Goal: Transaction & Acquisition: Obtain resource

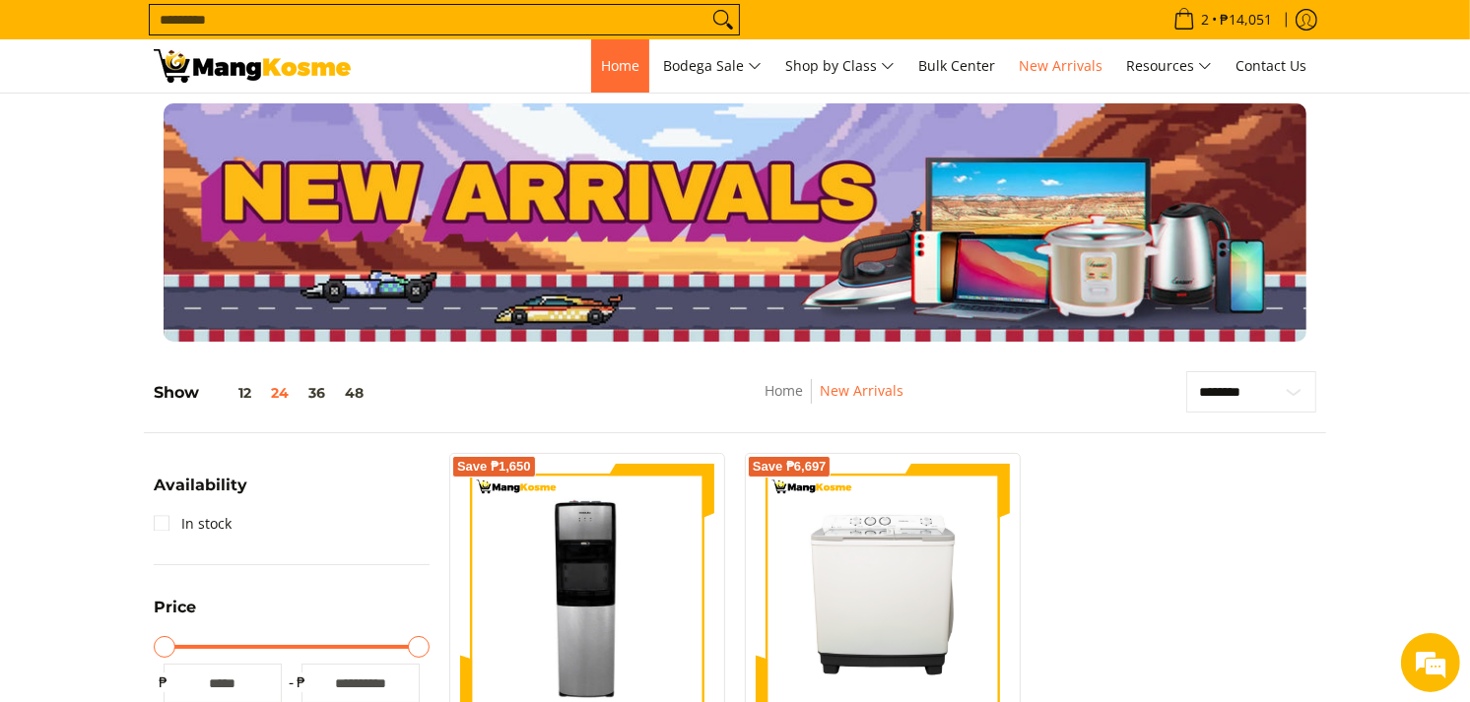
click at [623, 67] on span "Home" at bounding box center [620, 65] width 38 height 19
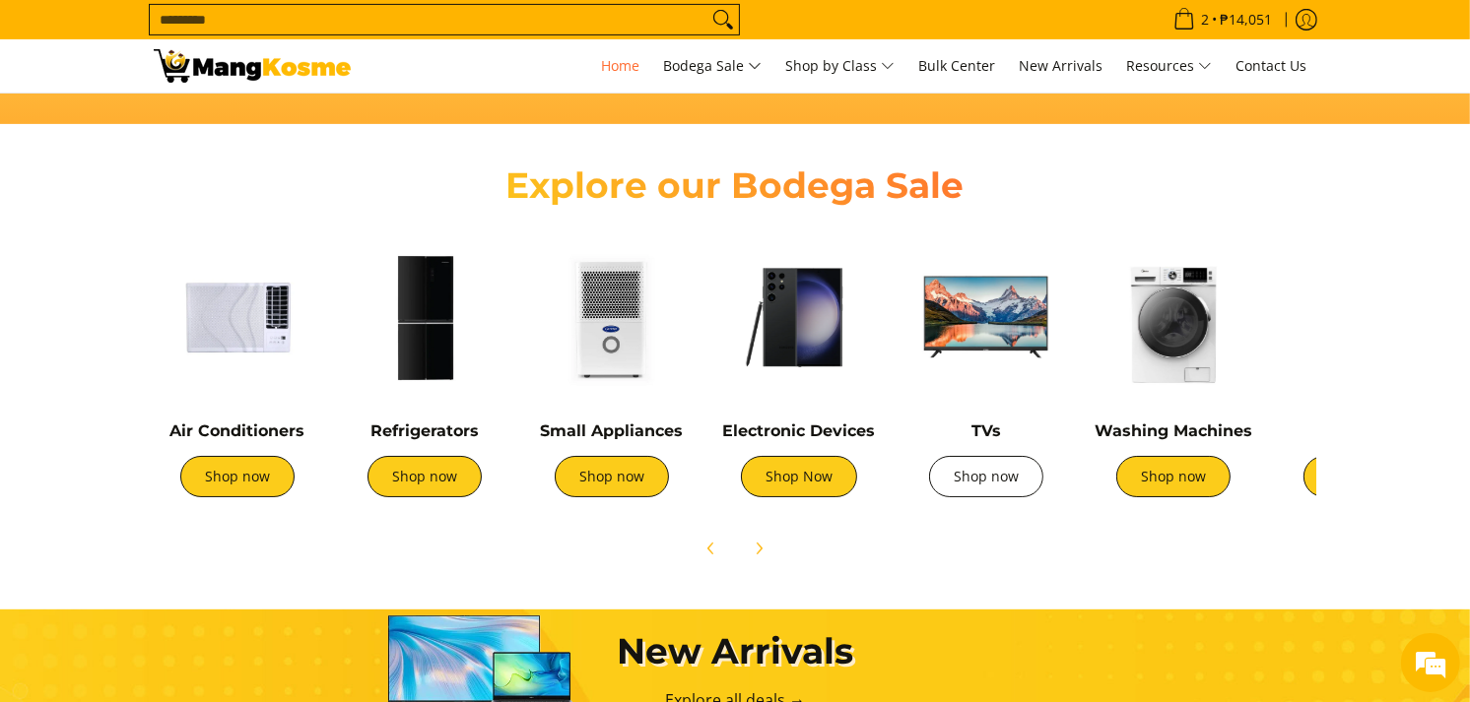
scroll to position [0, 783]
click at [1016, 484] on link "Shop now" at bounding box center [986, 476] width 114 height 41
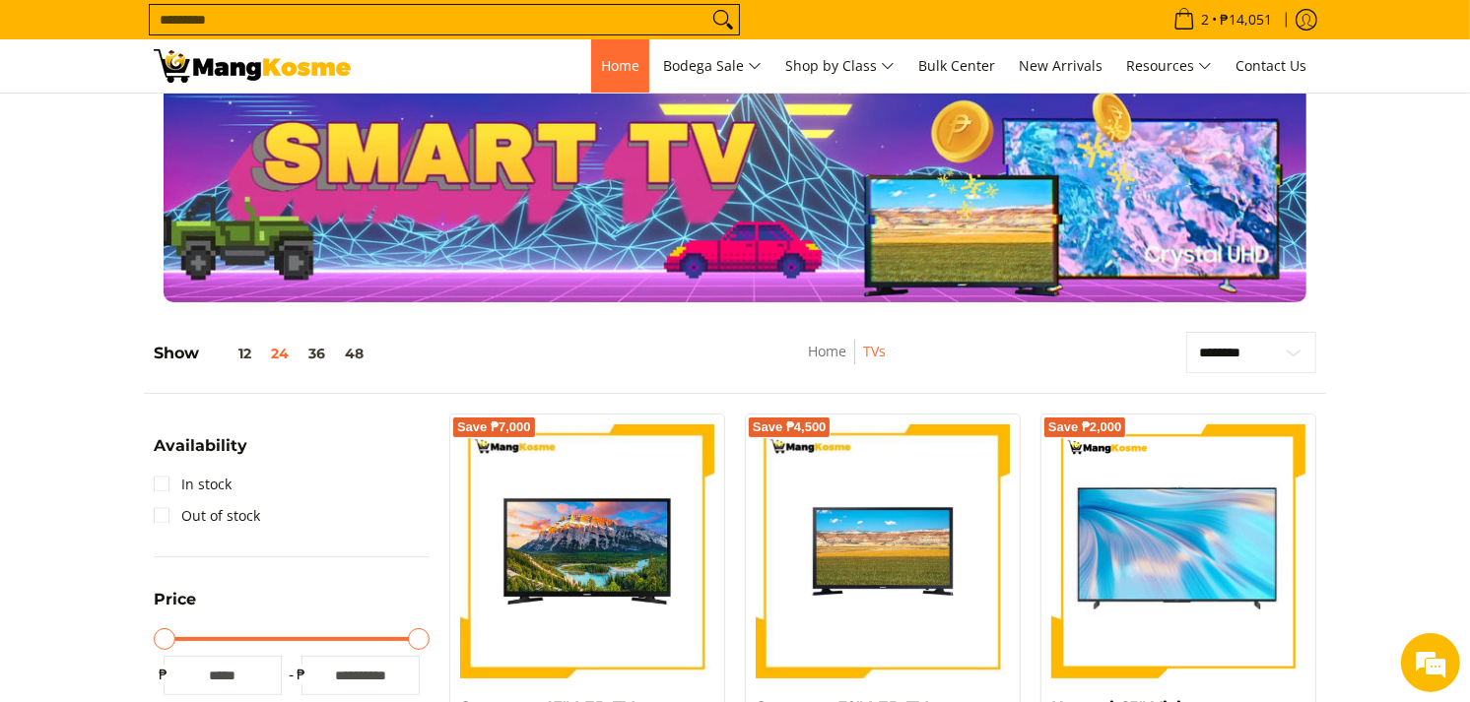
click at [619, 65] on span "Home" at bounding box center [620, 65] width 38 height 19
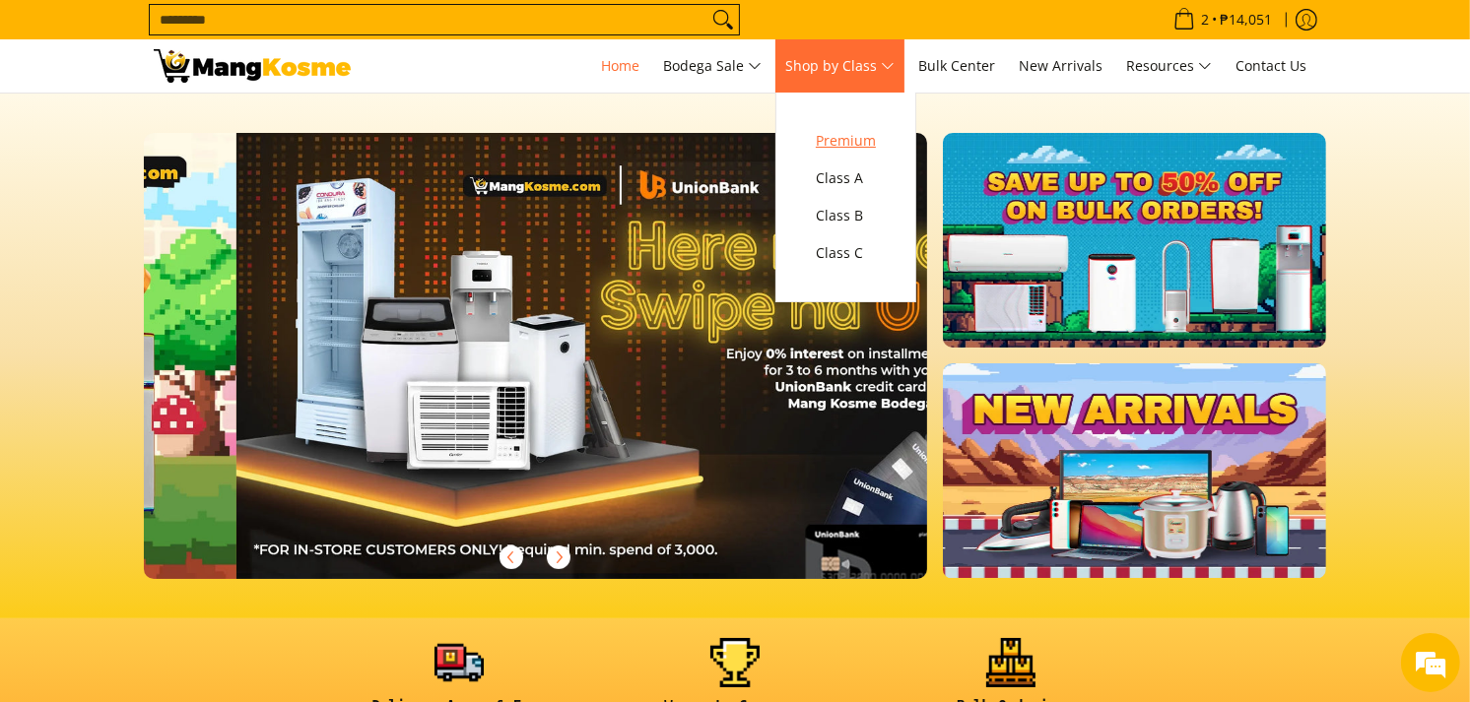
scroll to position [0, 783]
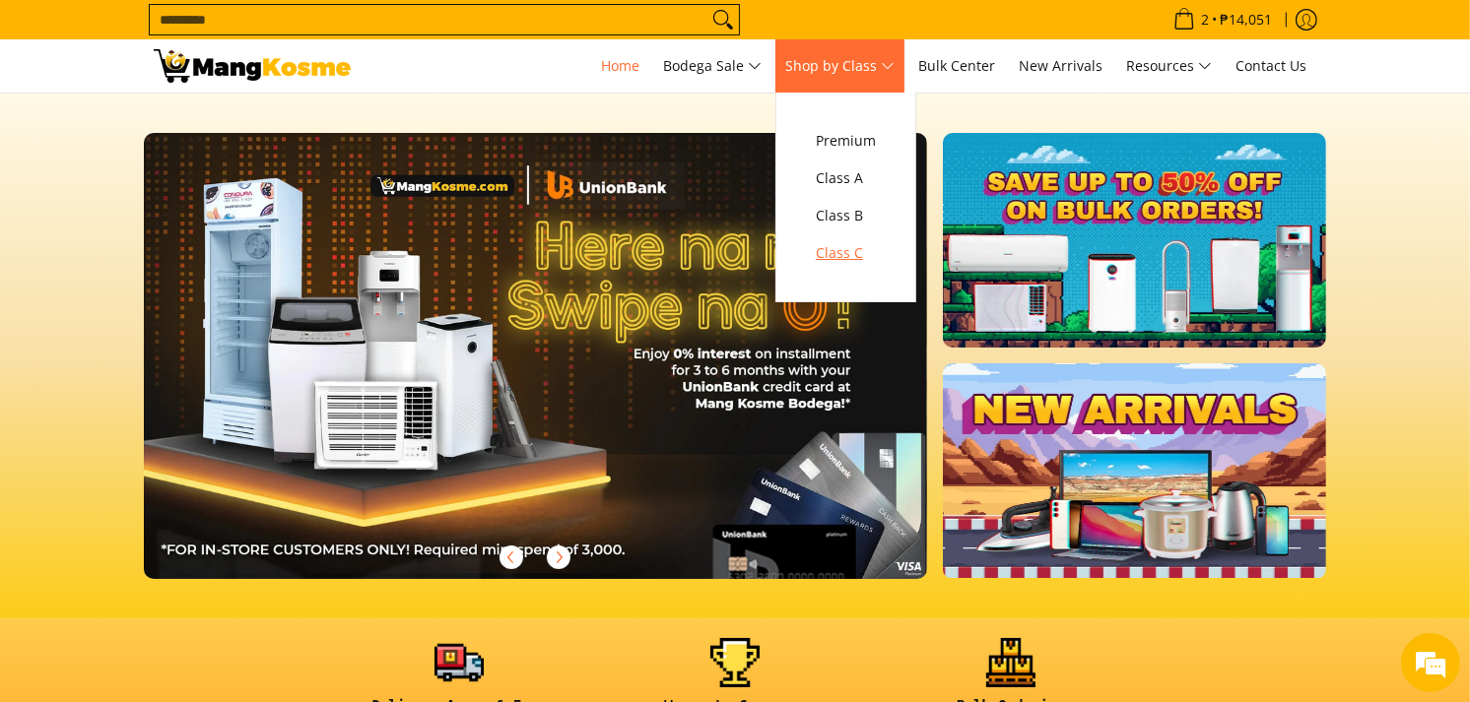
click at [861, 247] on span "Class C" at bounding box center [846, 253] width 60 height 25
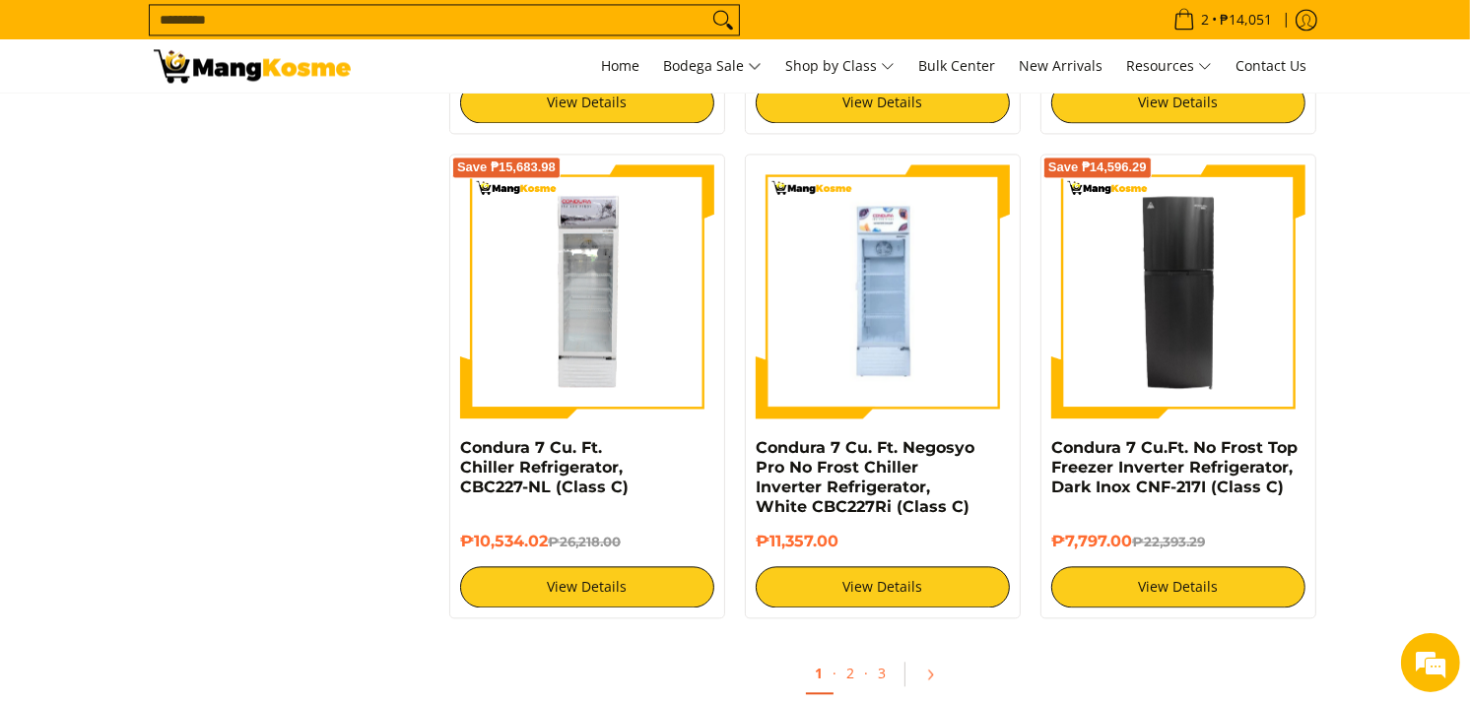
scroll to position [3714, 0]
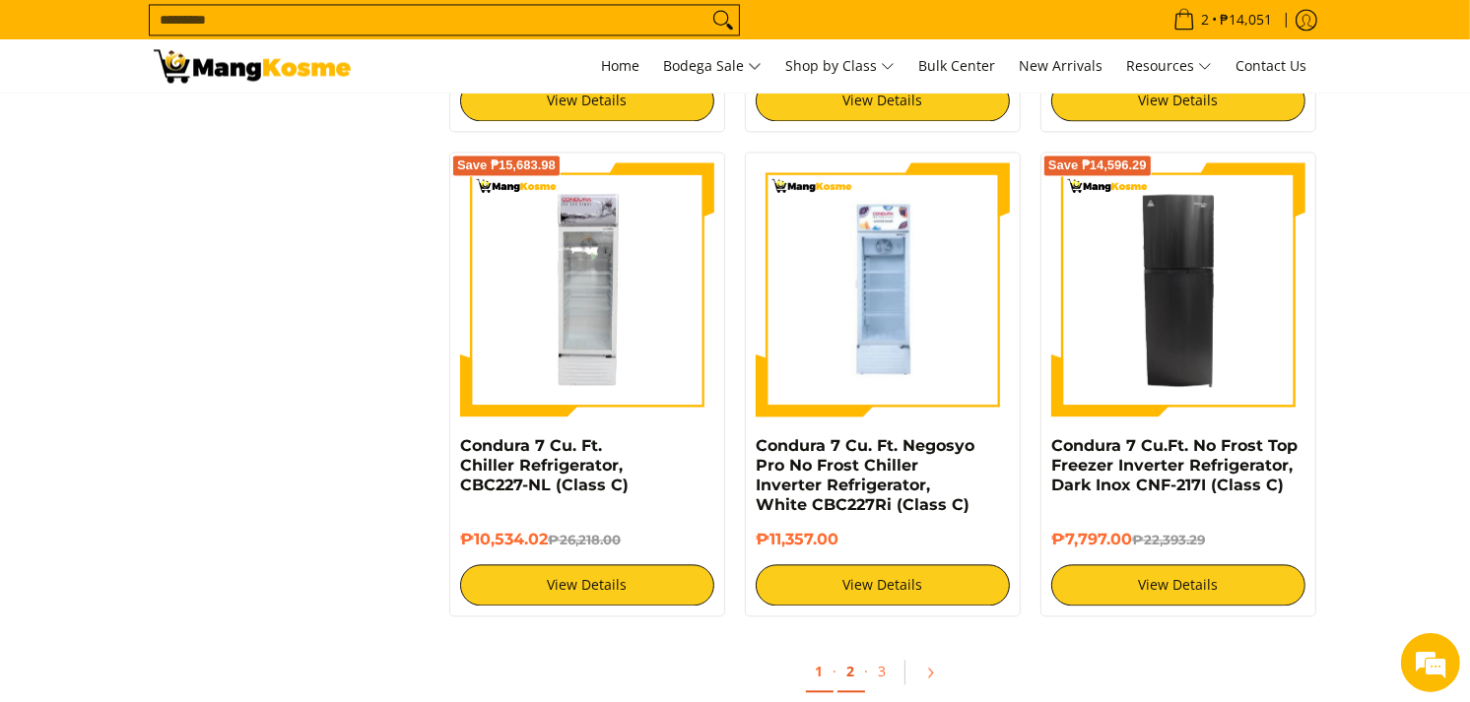
click at [849, 665] on link "2" at bounding box center [851, 672] width 28 height 40
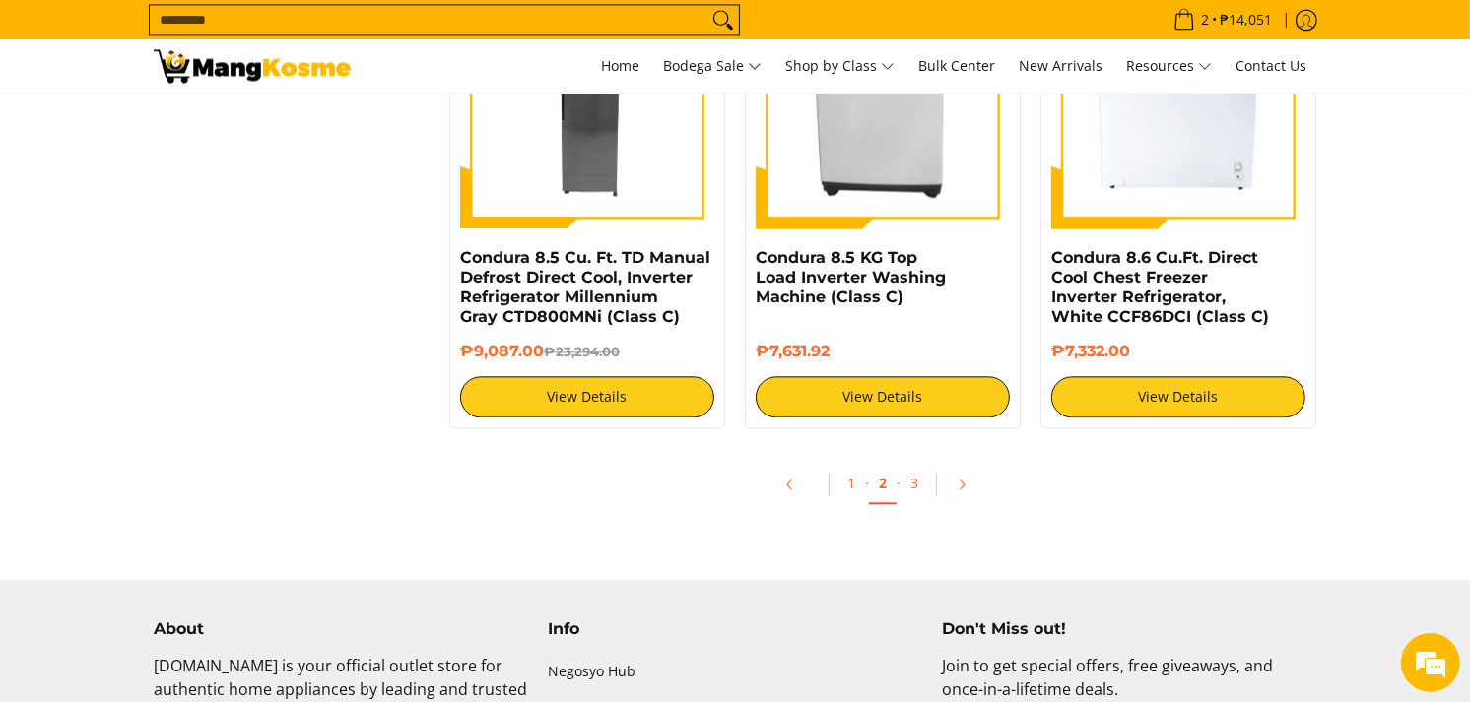
scroll to position [3991, 0]
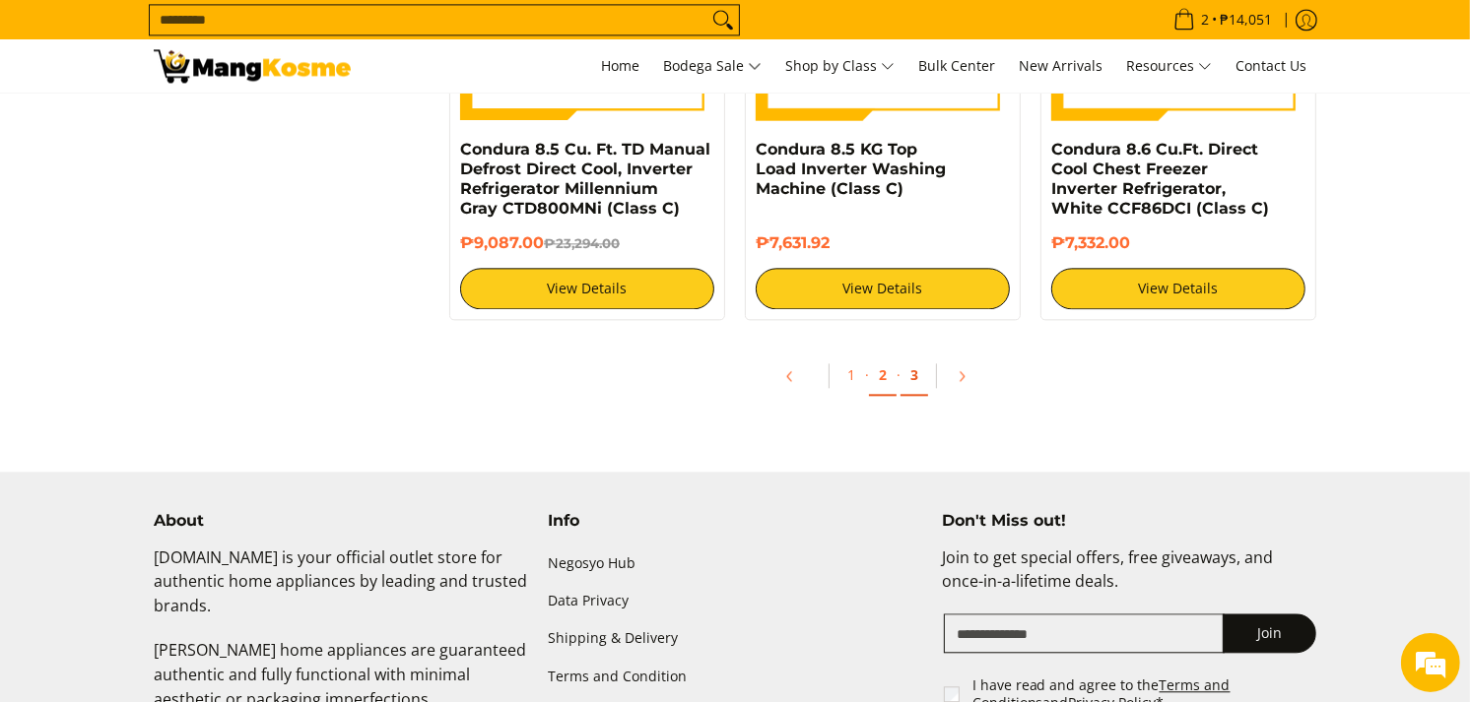
click at [917, 366] on link "3" at bounding box center [914, 376] width 28 height 40
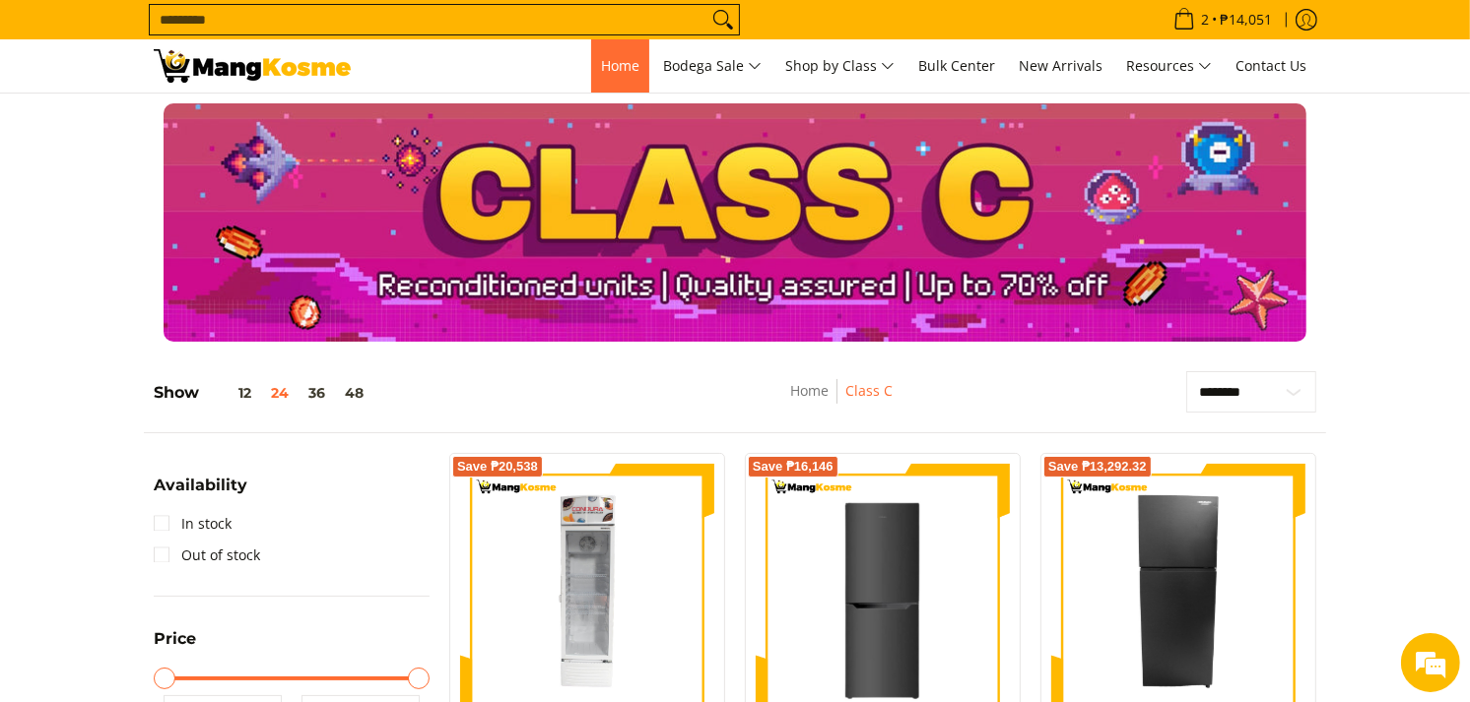
click at [601, 57] on span "Home" at bounding box center [620, 65] width 38 height 19
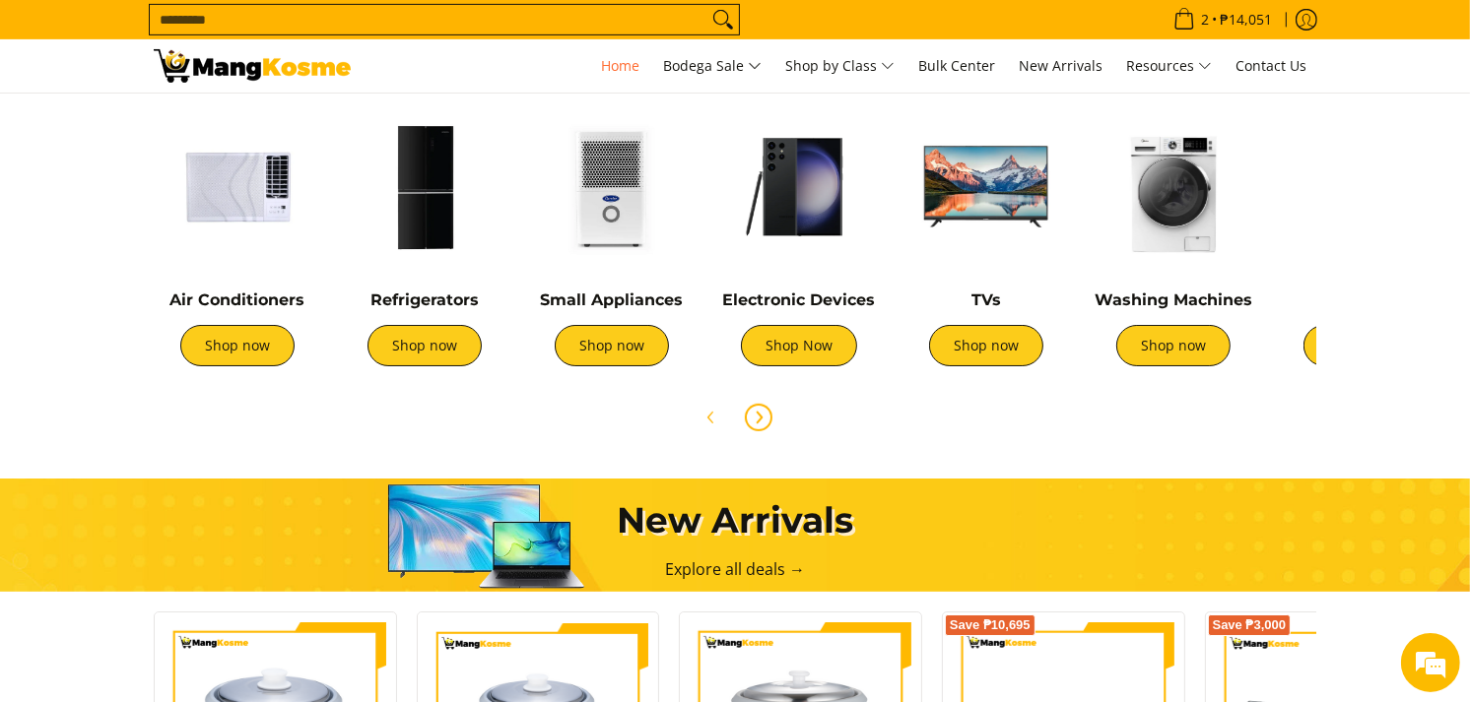
click at [762, 426] on icon "Next" at bounding box center [759, 418] width 16 height 16
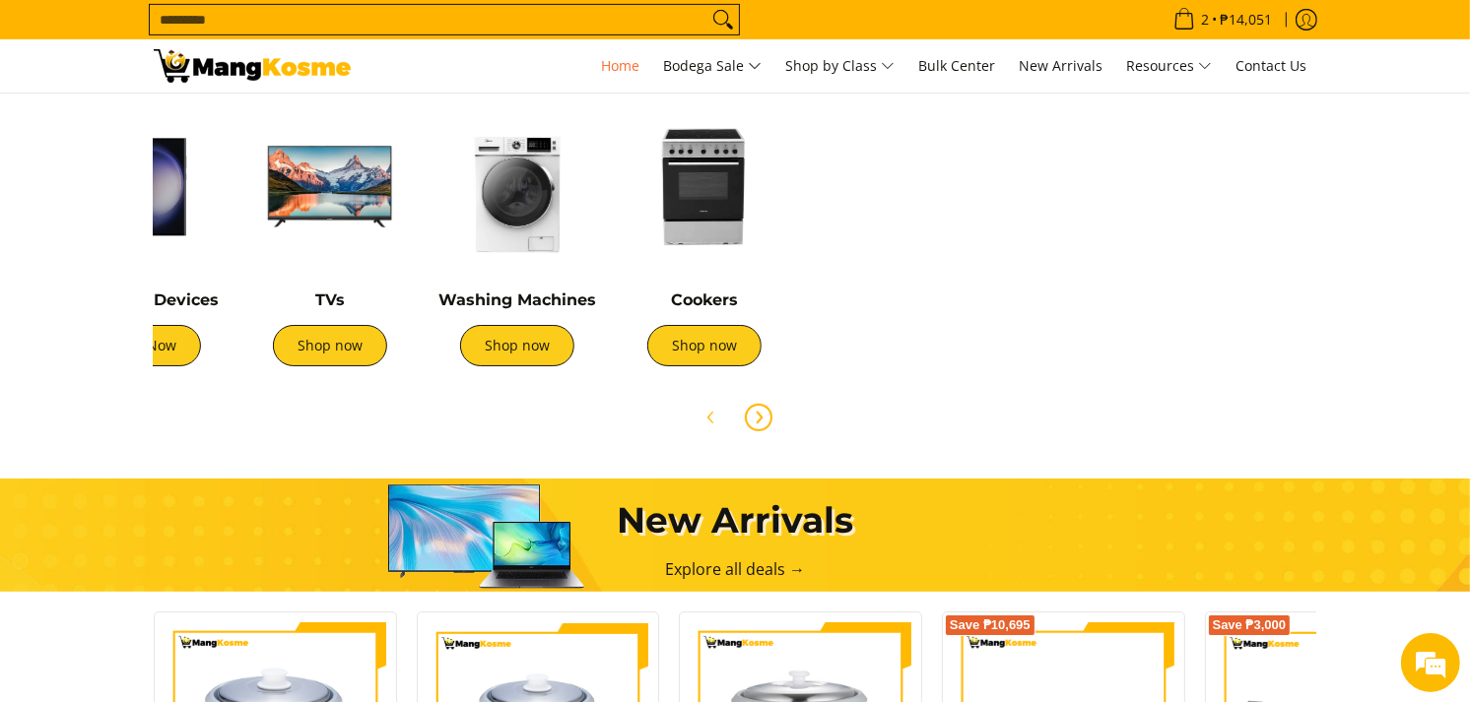
click at [762, 426] on icon "Next" at bounding box center [759, 418] width 16 height 16
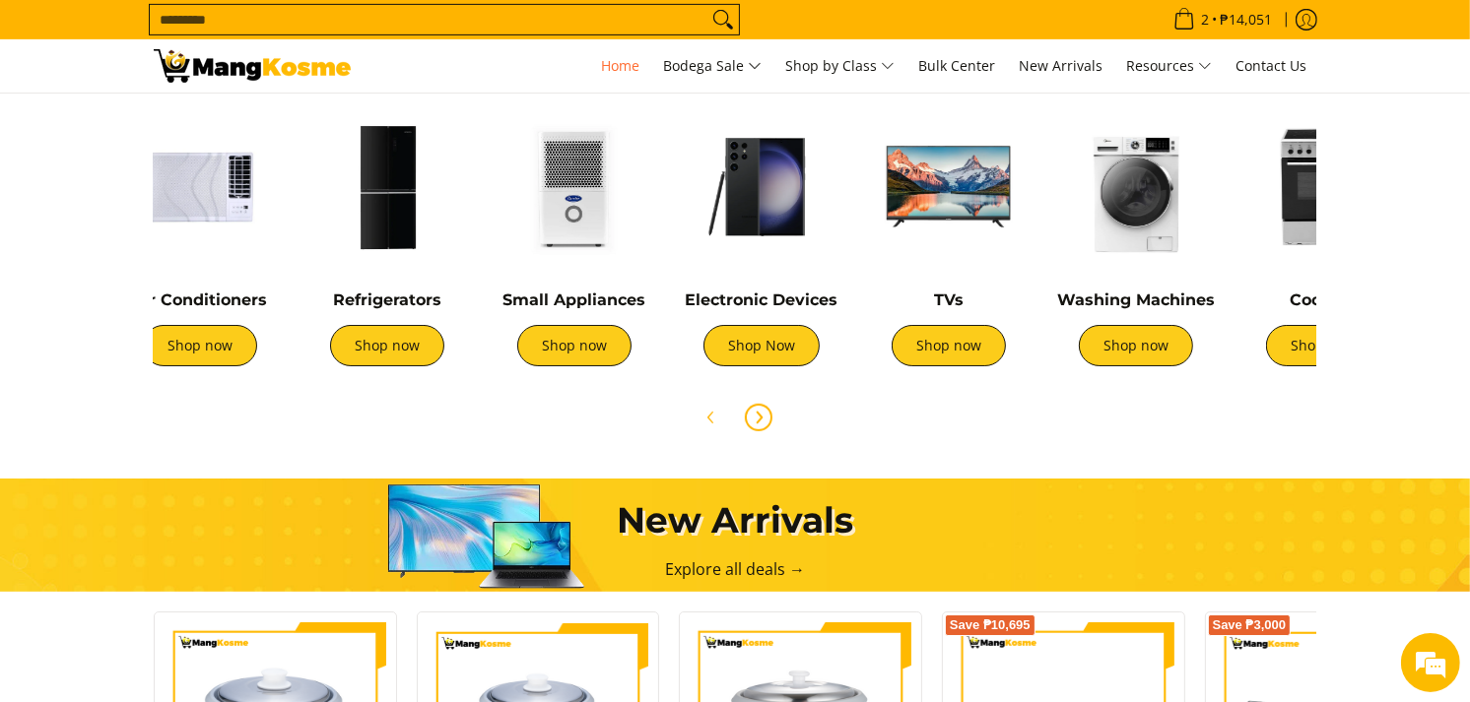
scroll to position [0, 0]
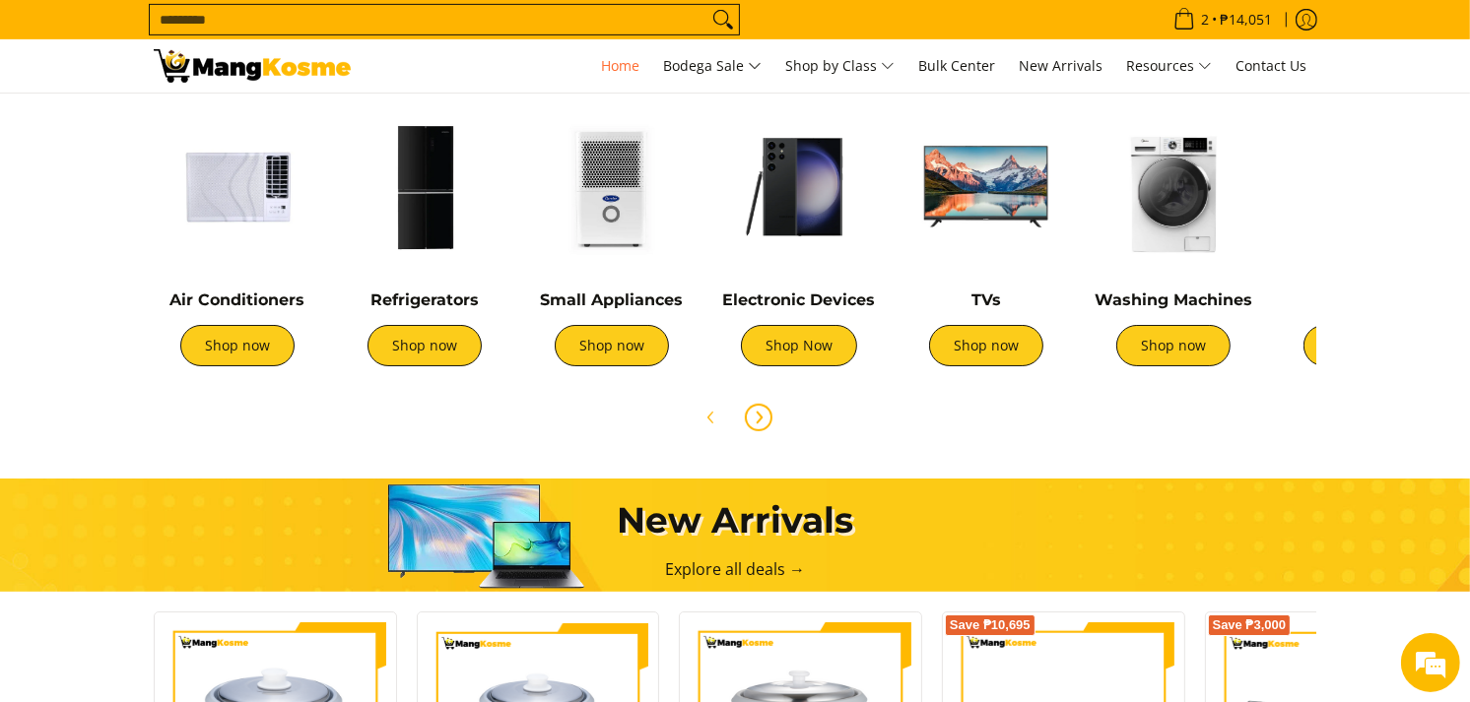
click at [762, 426] on icon "Next" at bounding box center [759, 418] width 16 height 16
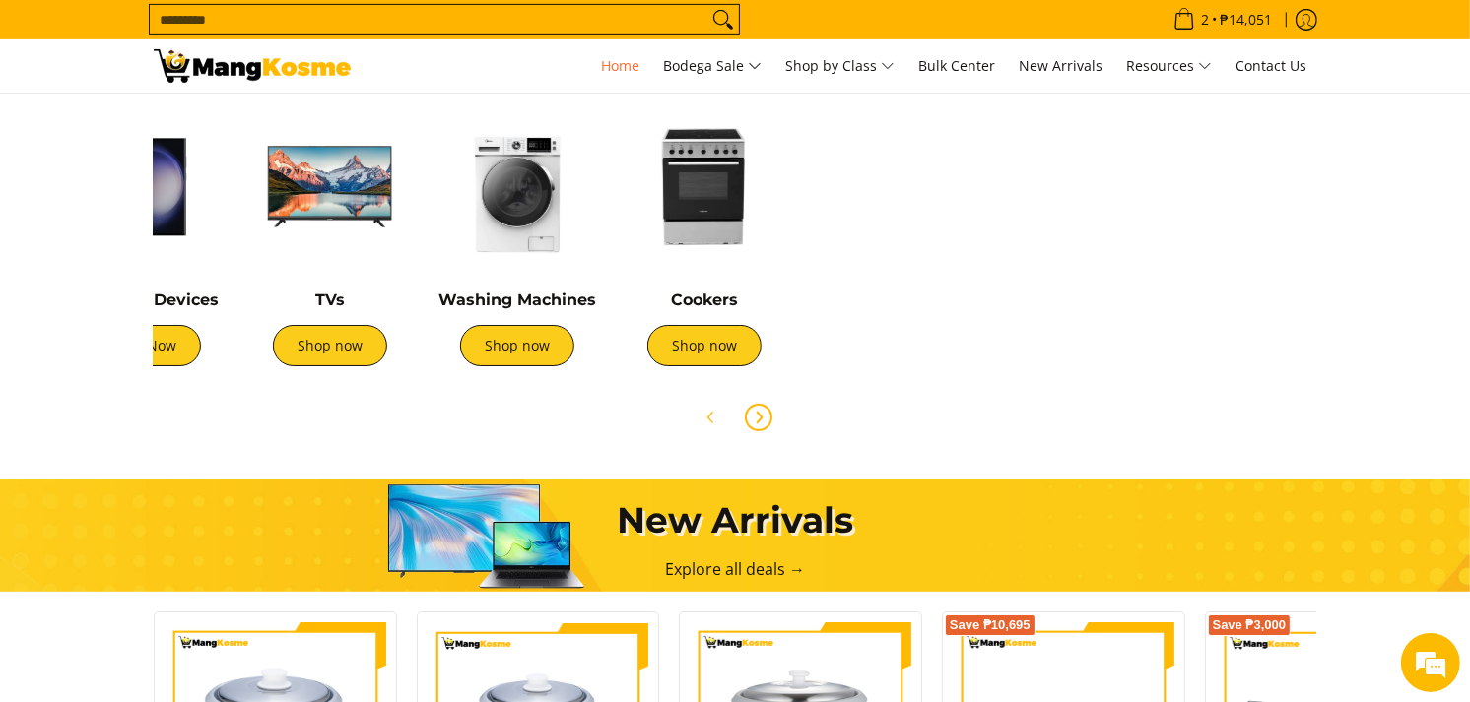
click at [762, 426] on icon "Next" at bounding box center [759, 418] width 16 height 16
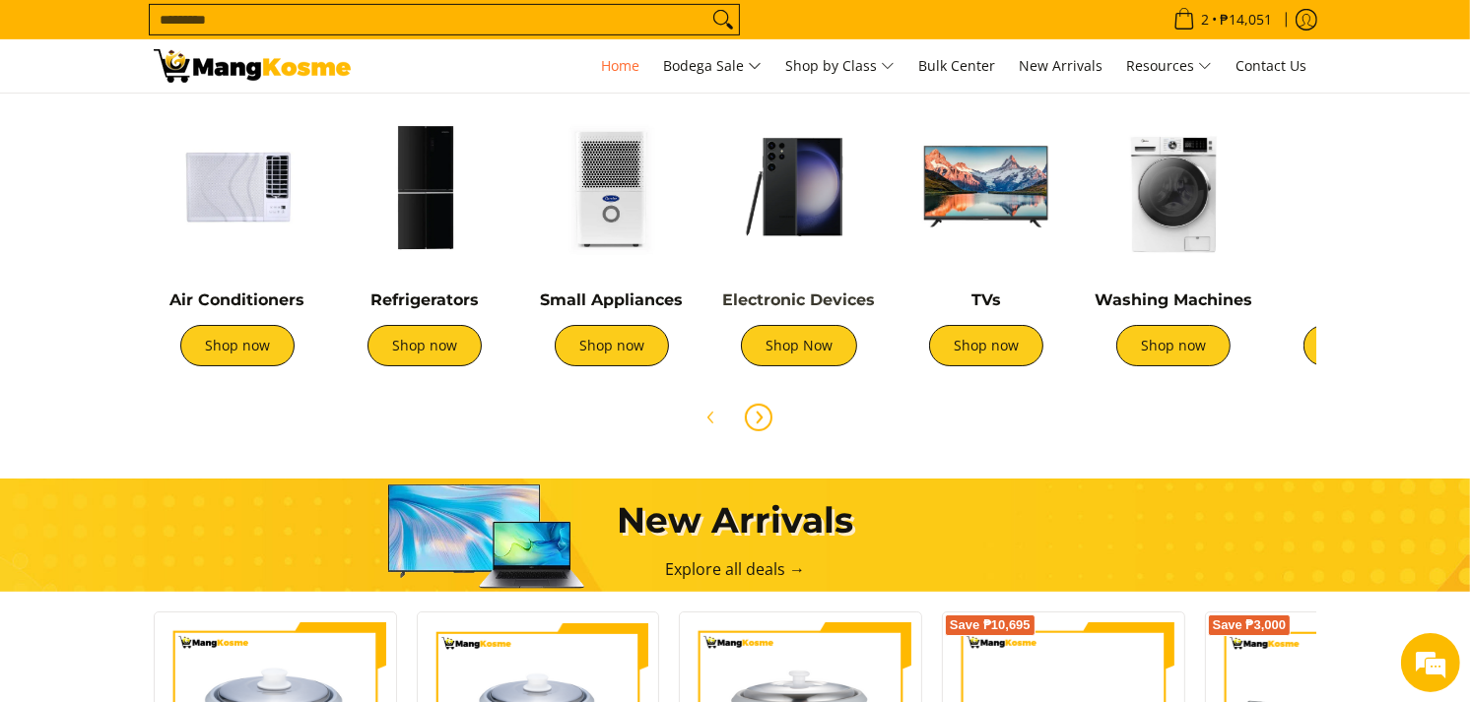
click at [766, 298] on link "Electronic Devices" at bounding box center [799, 300] width 153 height 19
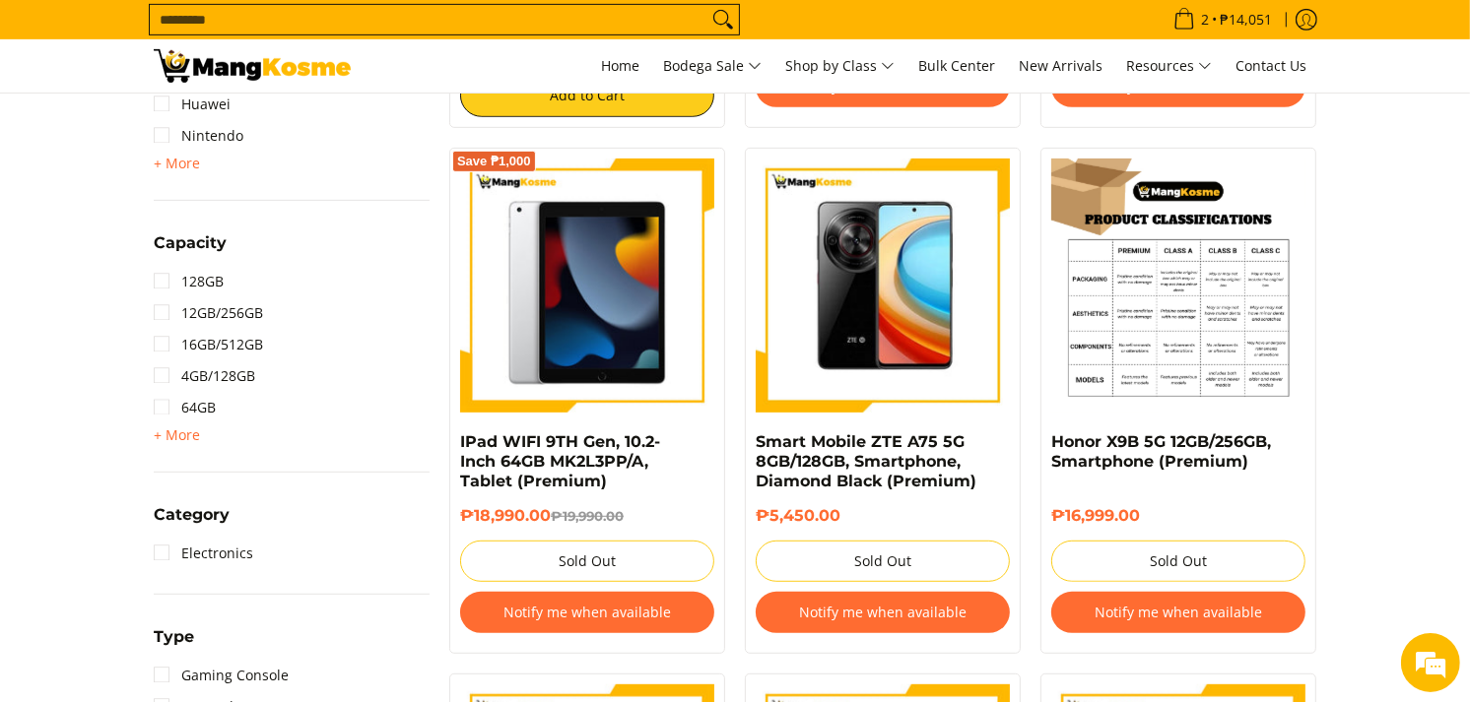
scroll to position [832, 0]
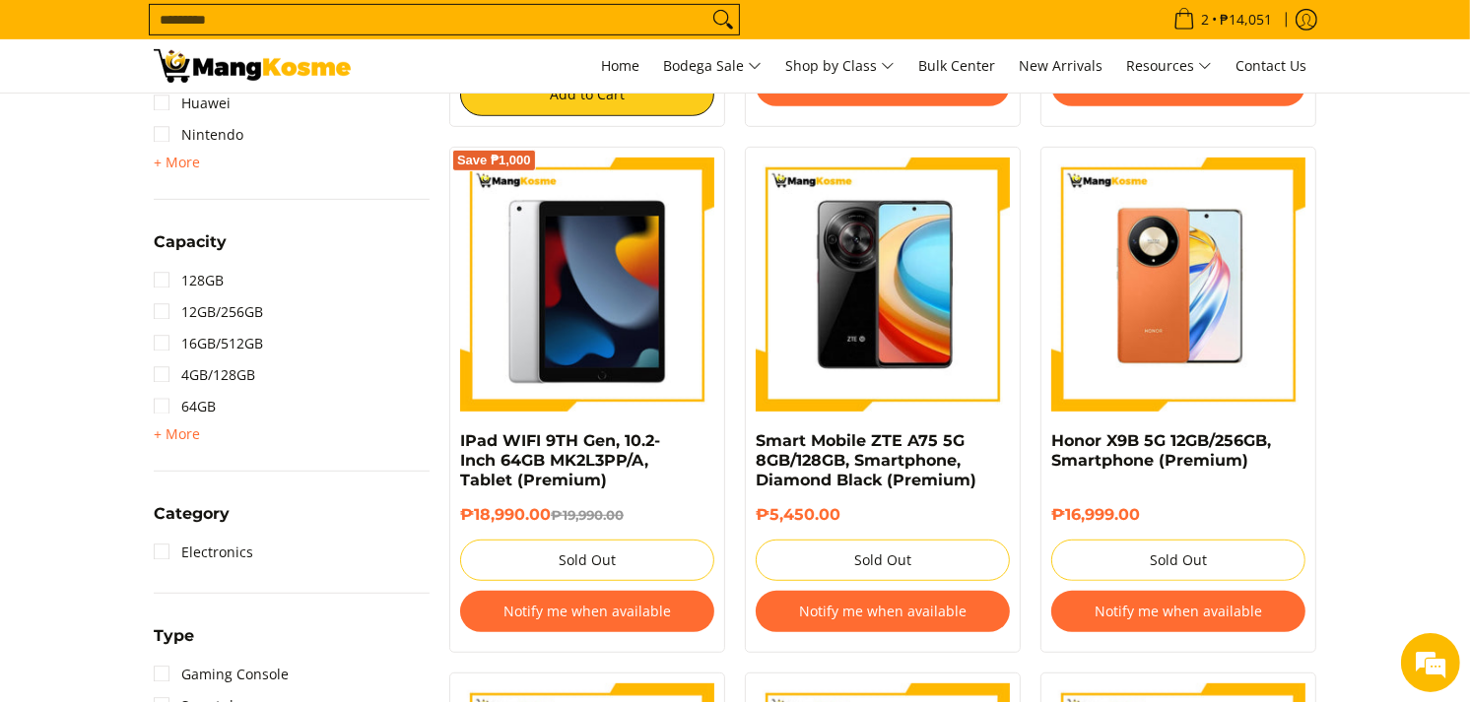
click at [648, 604] on button "Notify me when available" at bounding box center [587, 611] width 254 height 41
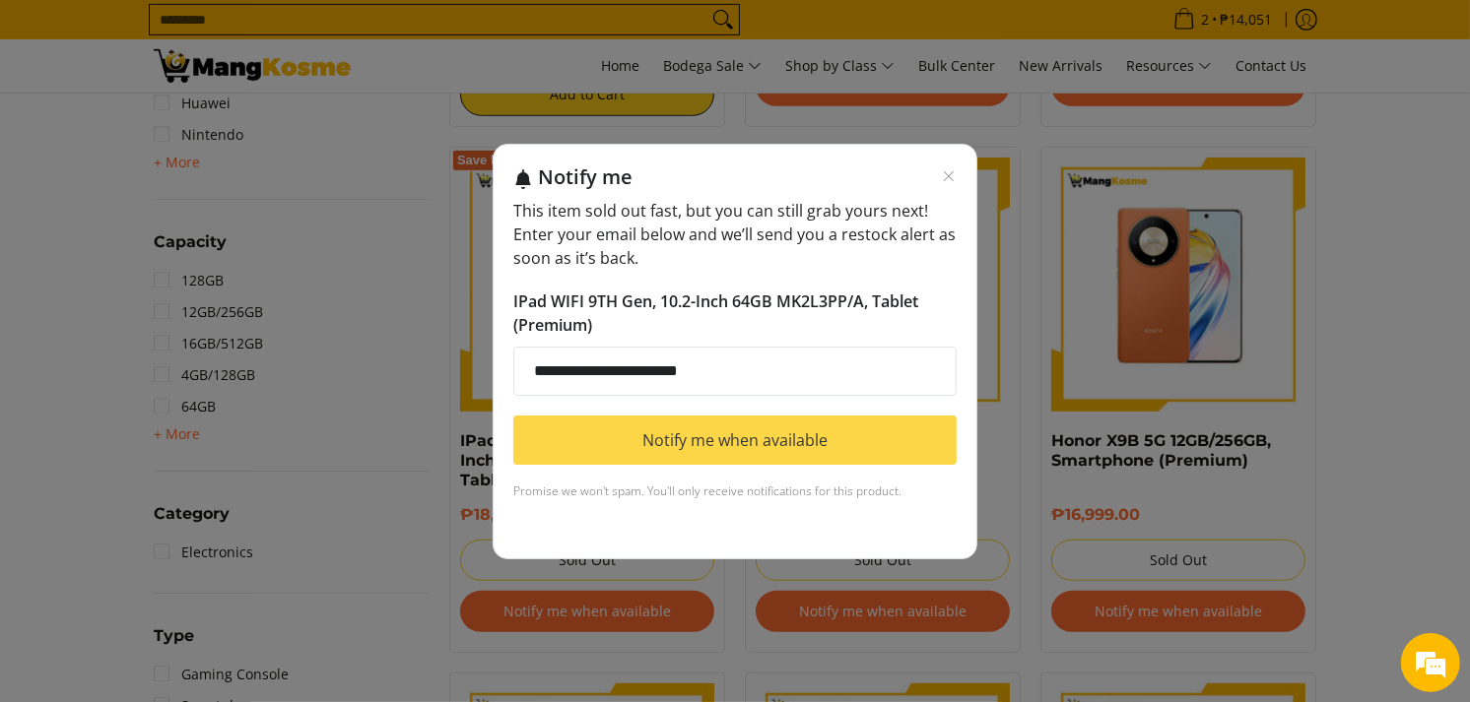
click at [828, 461] on button "Notify me when available" at bounding box center [734, 440] width 443 height 49
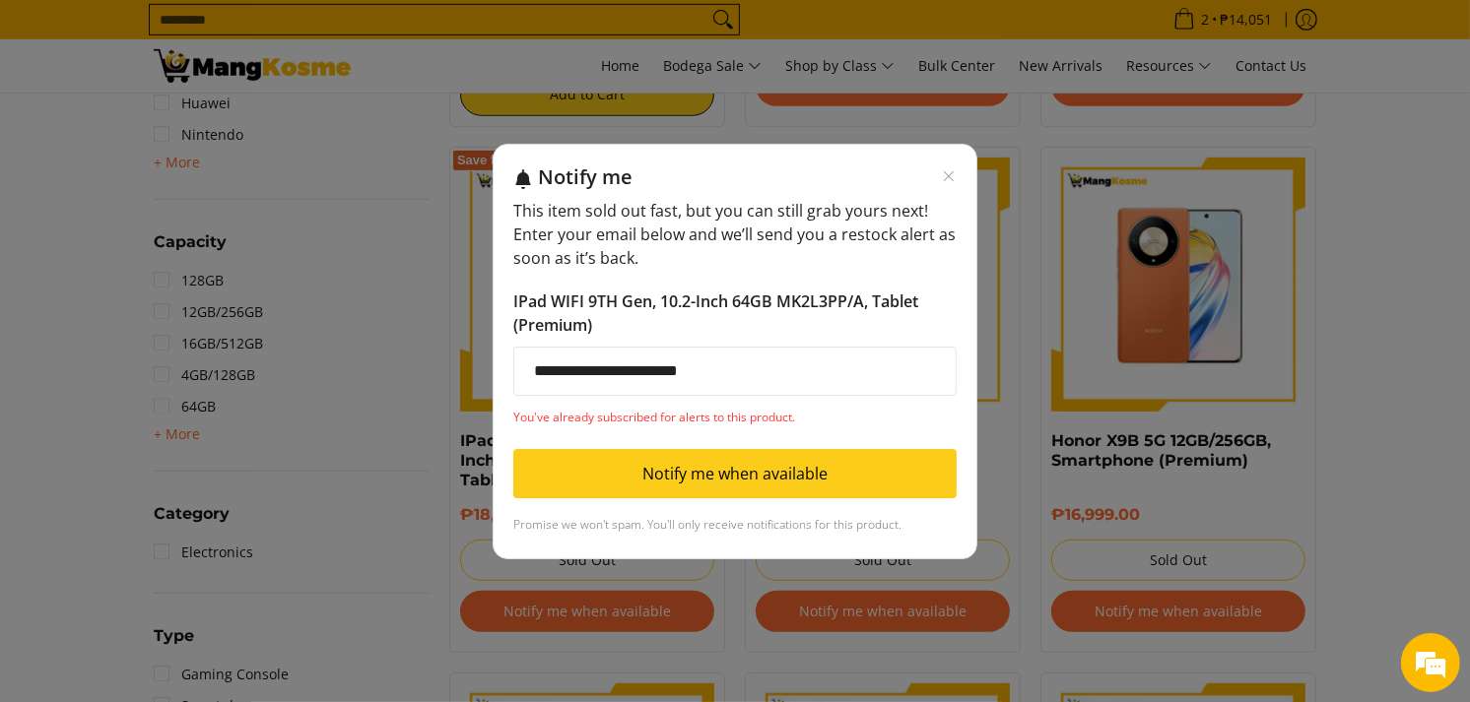
click at [1370, 461] on div "**********" at bounding box center [735, 351] width 1470 height 702
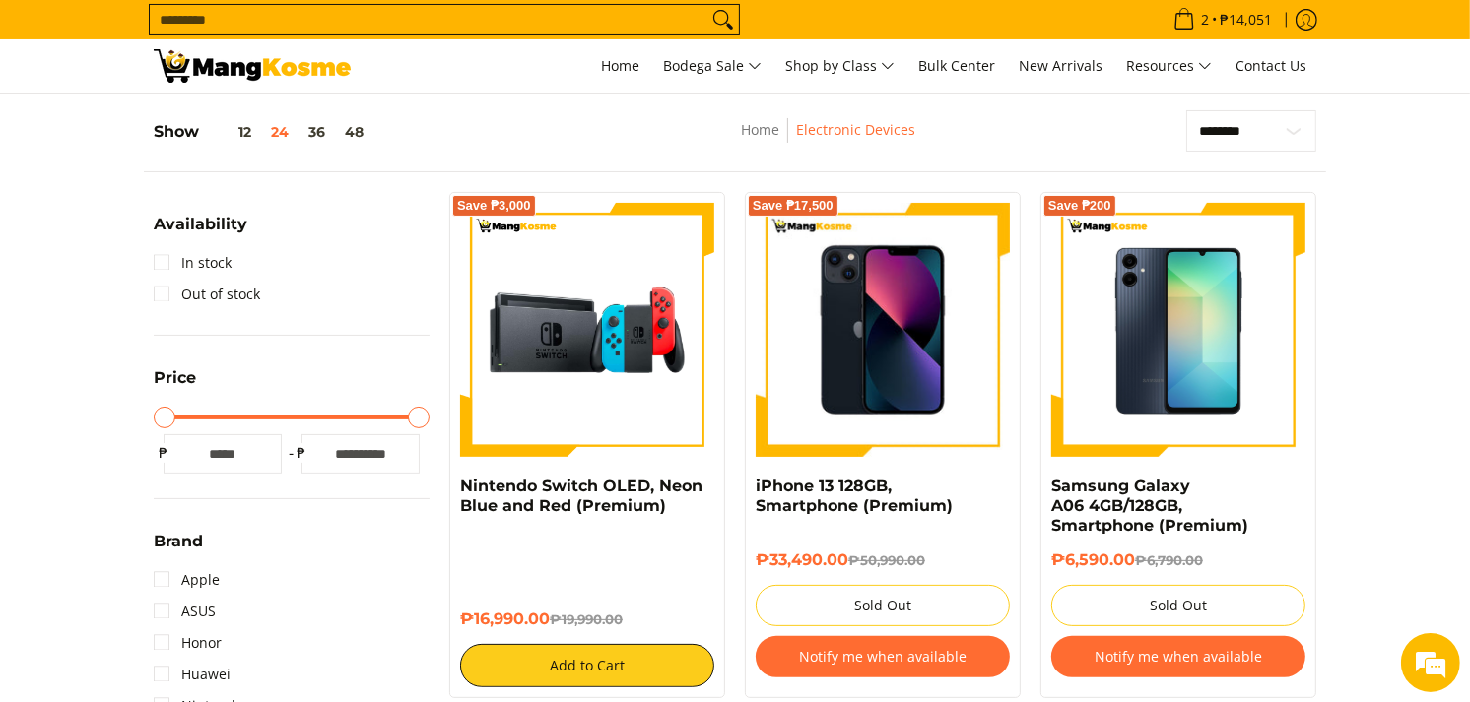
scroll to position [0, 0]
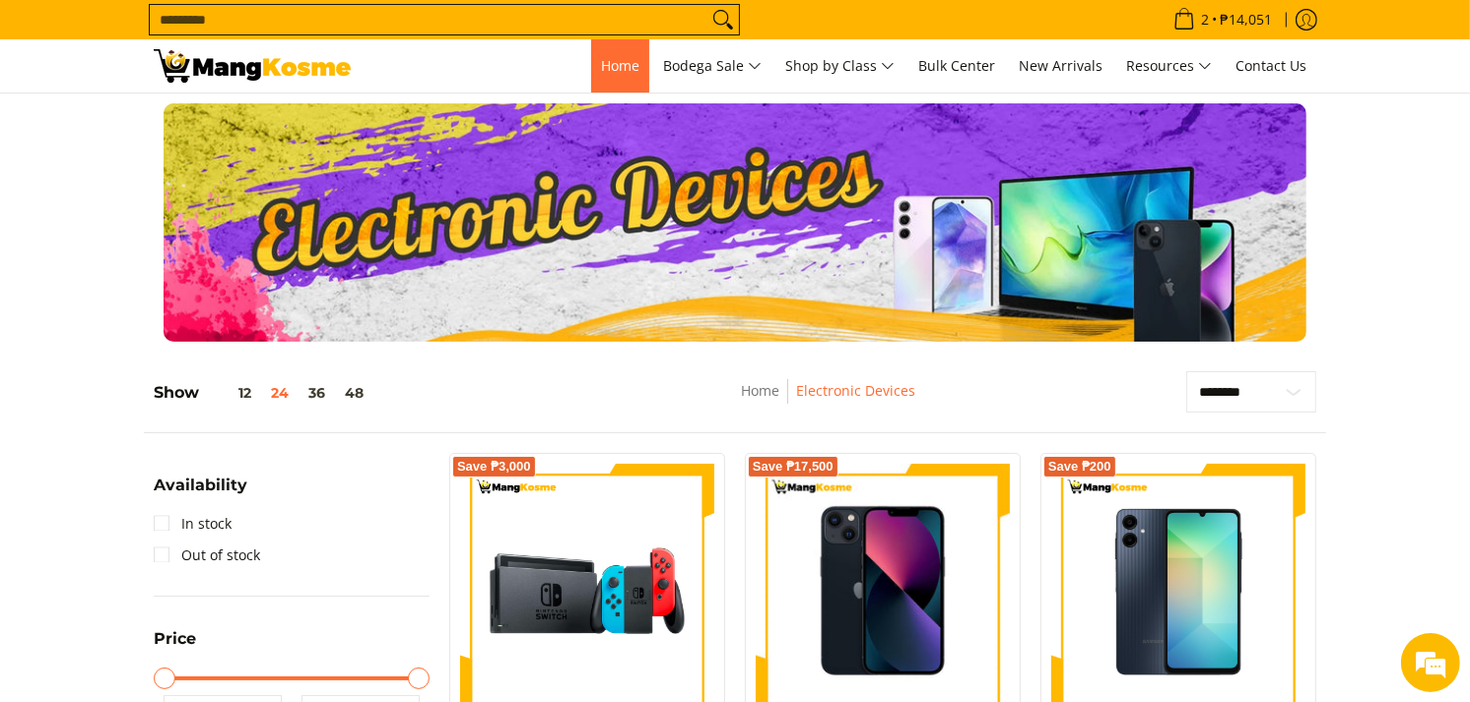
click at [621, 69] on span "Home" at bounding box center [620, 65] width 38 height 19
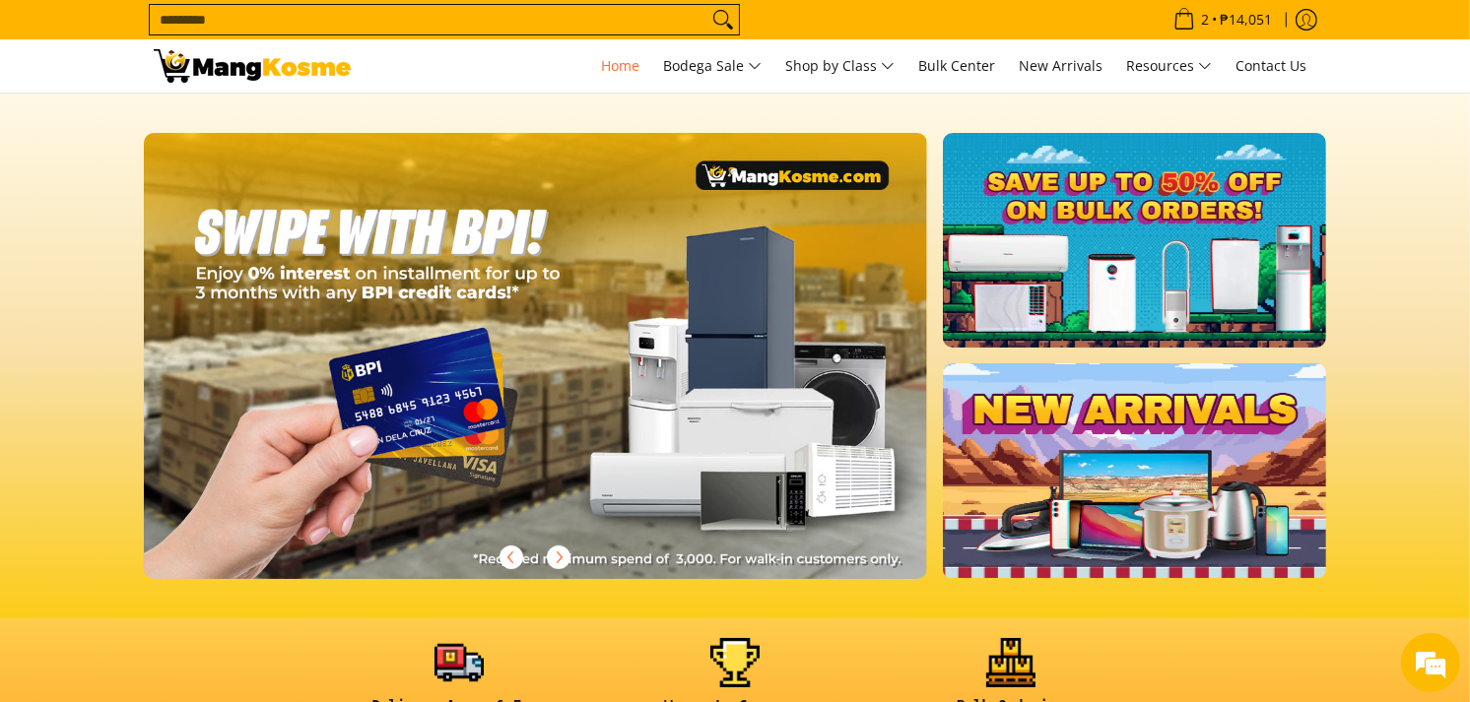
scroll to position [0, 1566]
